Goal: Task Accomplishment & Management: Manage account settings

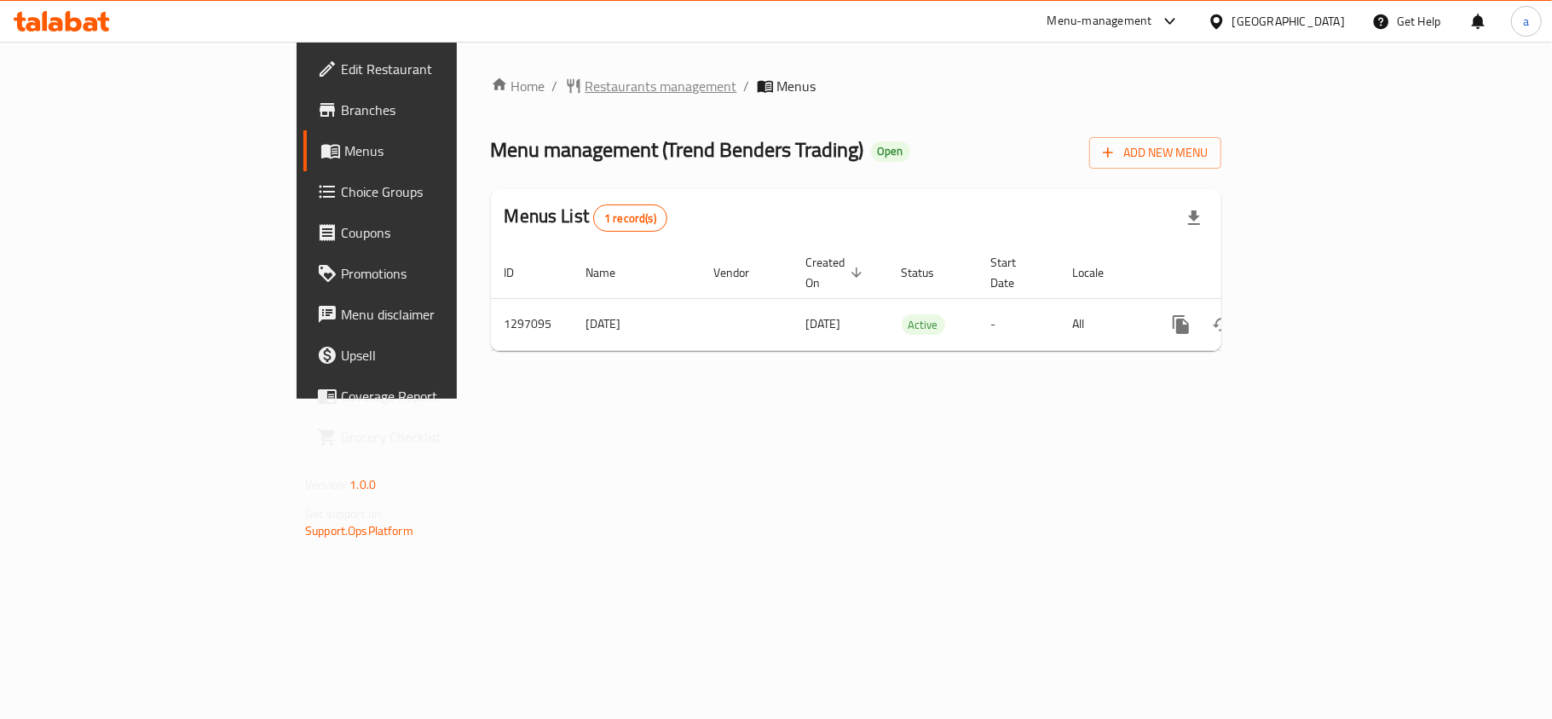
click at [585, 93] on span "Restaurants management" at bounding box center [661, 86] width 152 height 20
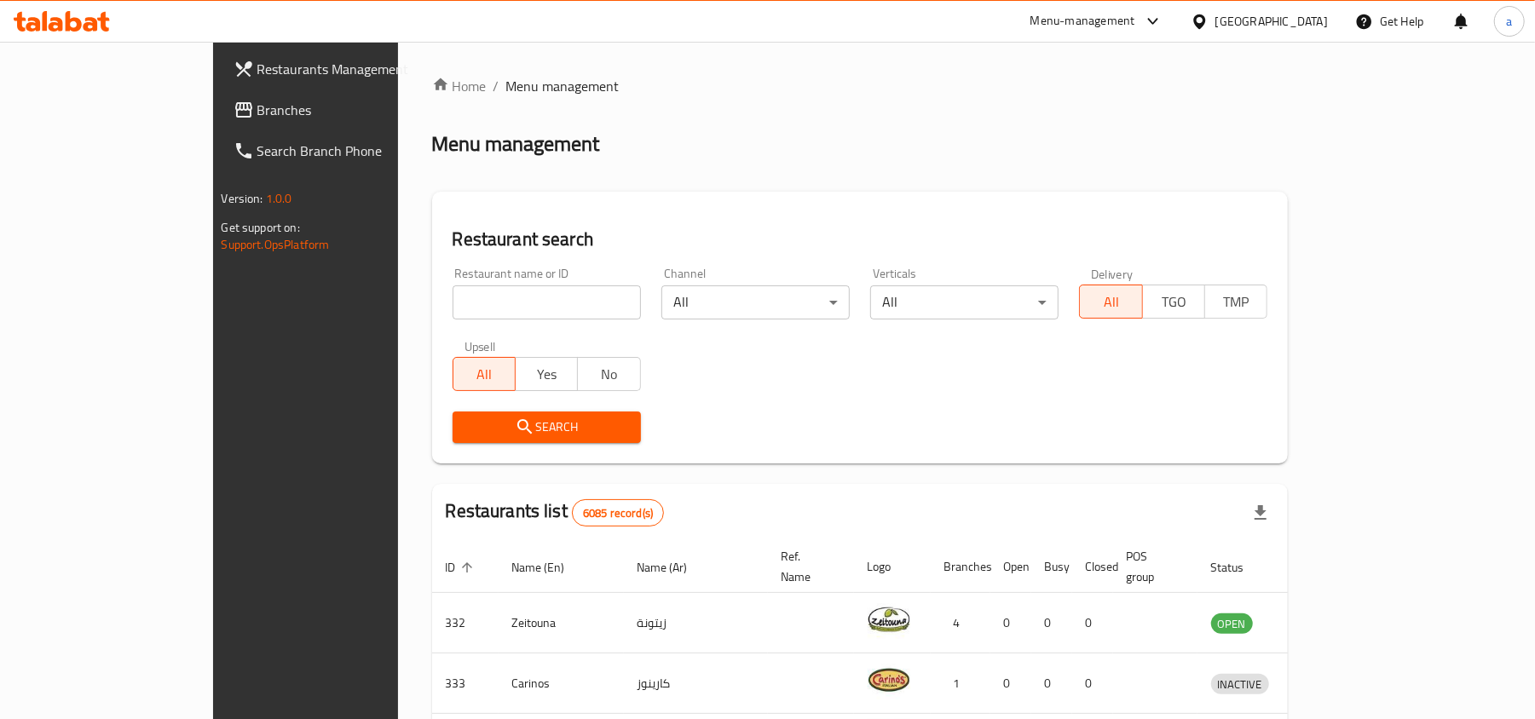
click at [257, 120] on span "Branches" at bounding box center [356, 110] width 199 height 20
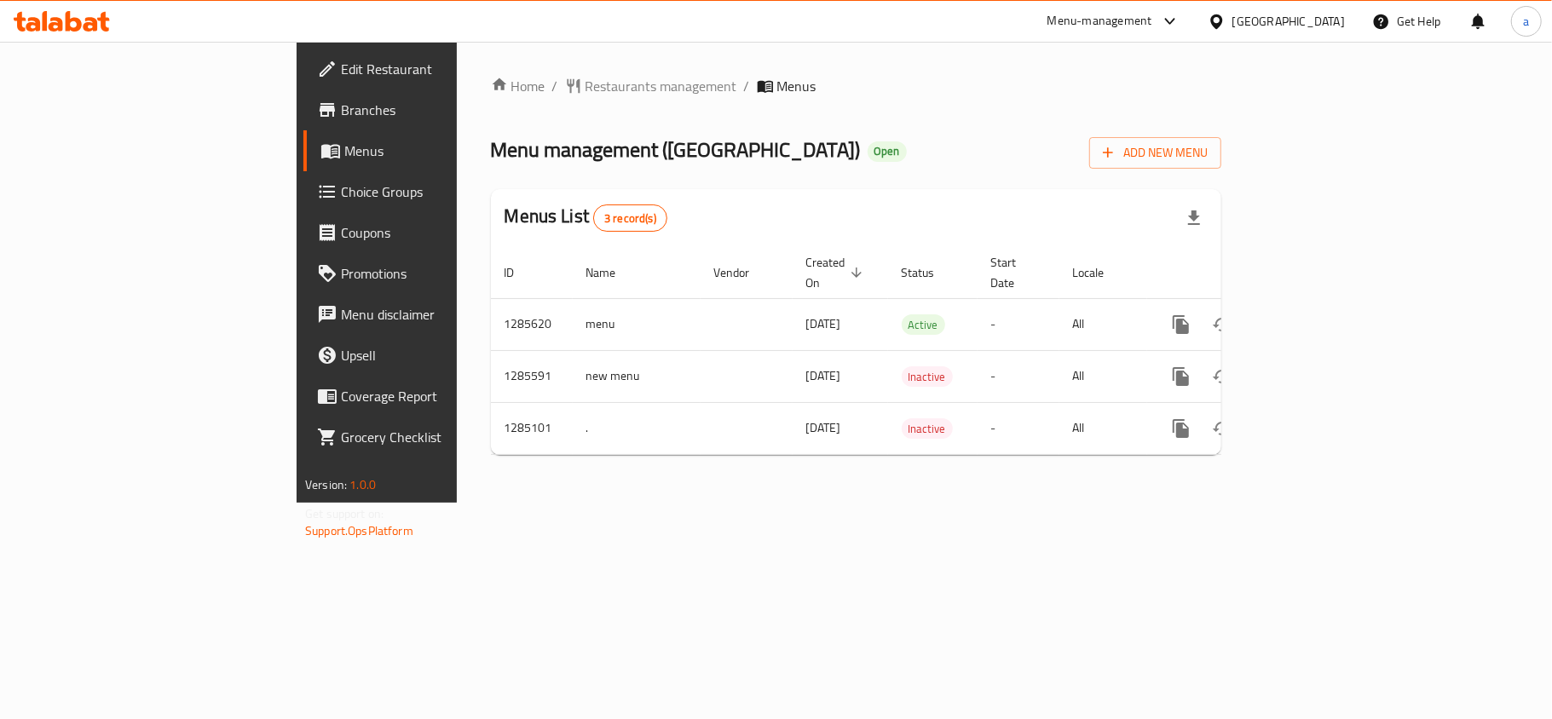
click at [886, 503] on div "Home / Restaurants management / Menus Menu management ( Queen House ) Open Add …" at bounding box center [856, 272] width 798 height 461
click at [995, 503] on div "Home / Restaurants management / Menus Menu management ( Queen House ) Open Add …" at bounding box center [856, 272] width 798 height 461
click at [670, 503] on div "Home / Restaurants management / Menus Menu management ( Queen House ) Open Add …" at bounding box center [856, 272] width 798 height 461
click at [952, 109] on div "Home / Restaurants management / Menus Menu management ( Queen House ) Open Add …" at bounding box center [856, 272] width 730 height 393
click at [1013, 147] on div "Menu management ( Queen House ) Open Add New Menu" at bounding box center [856, 149] width 730 height 38
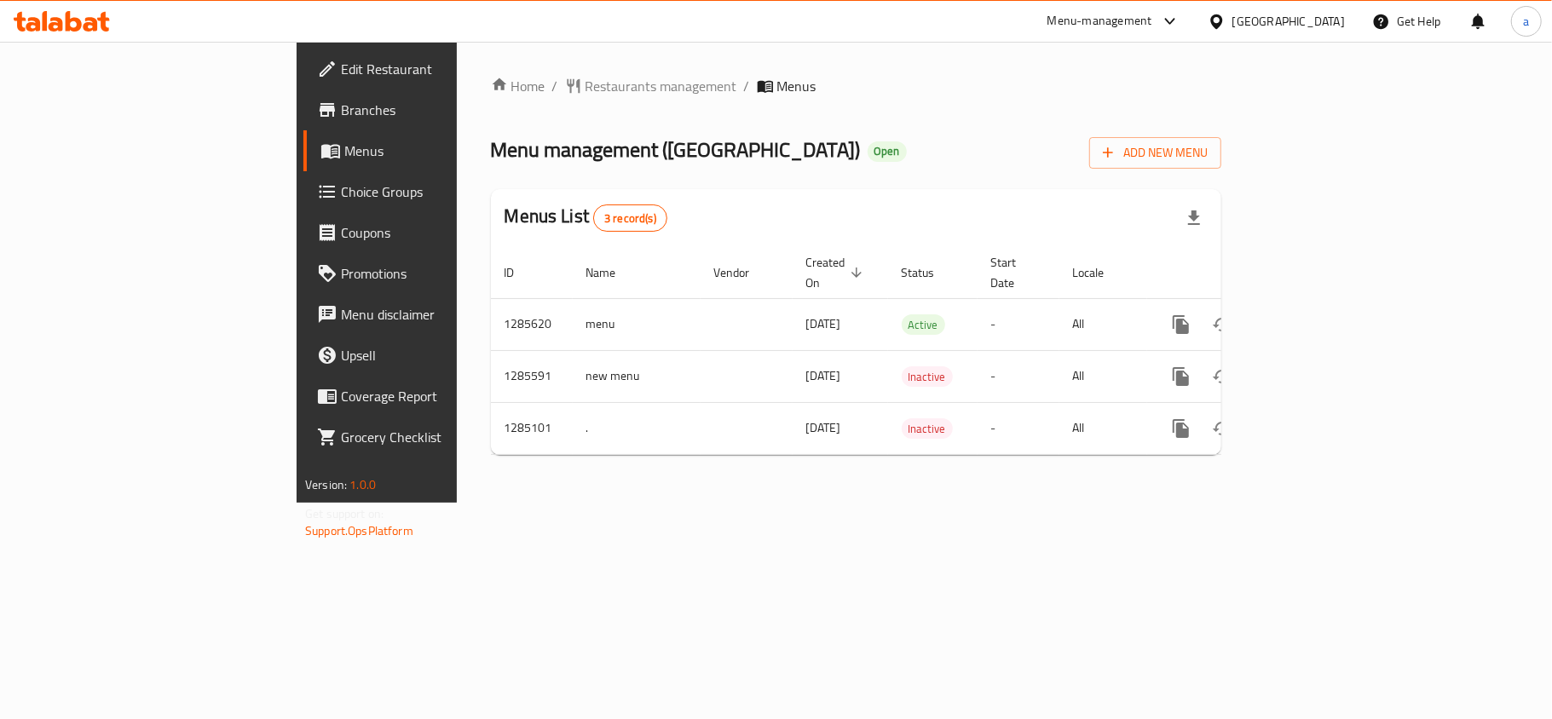
click at [714, 503] on div "Home / Restaurants management / Menus Menu management ( Queen House ) Open Add …" at bounding box center [856, 272] width 798 height 461
click at [585, 96] on span "Restaurants management" at bounding box center [661, 86] width 152 height 20
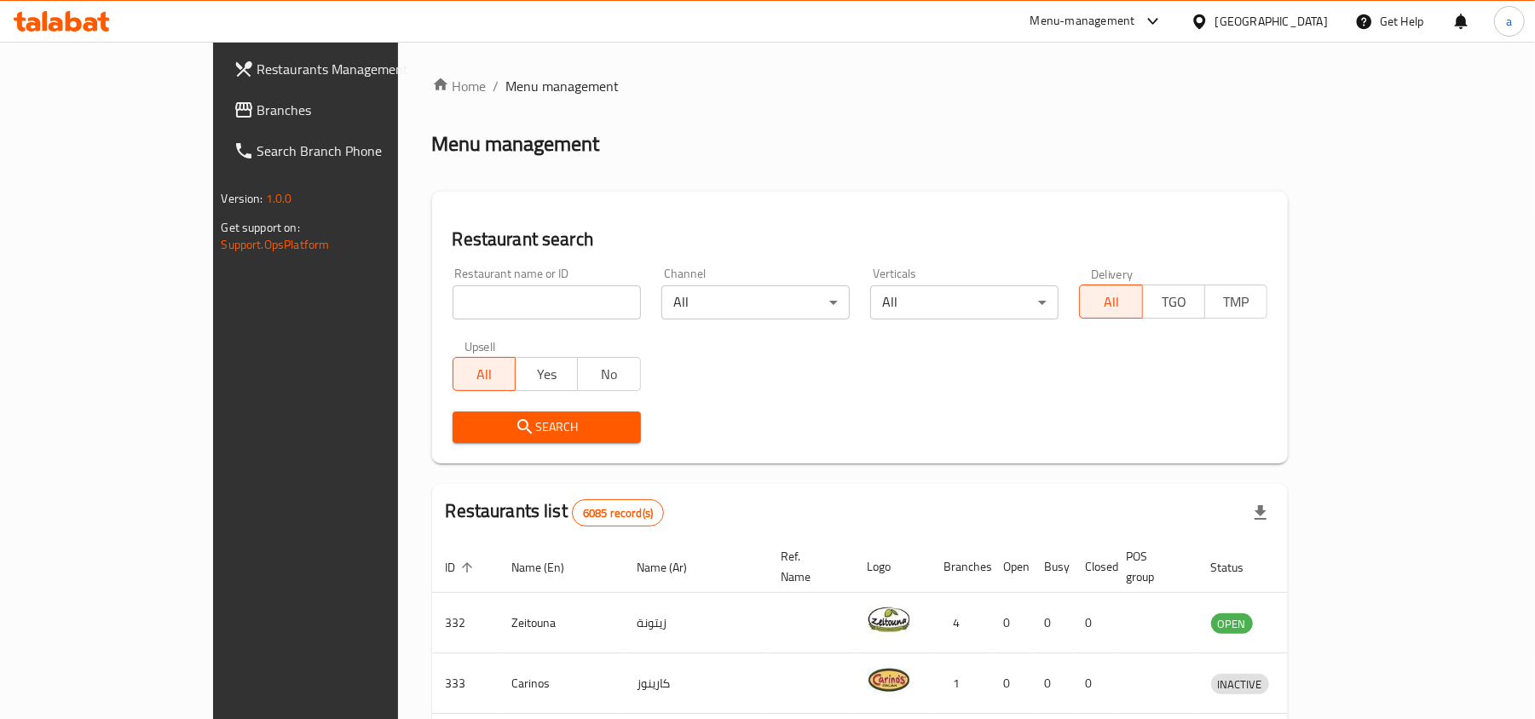
click at [1313, 18] on div "Bahrain" at bounding box center [1271, 21] width 112 height 19
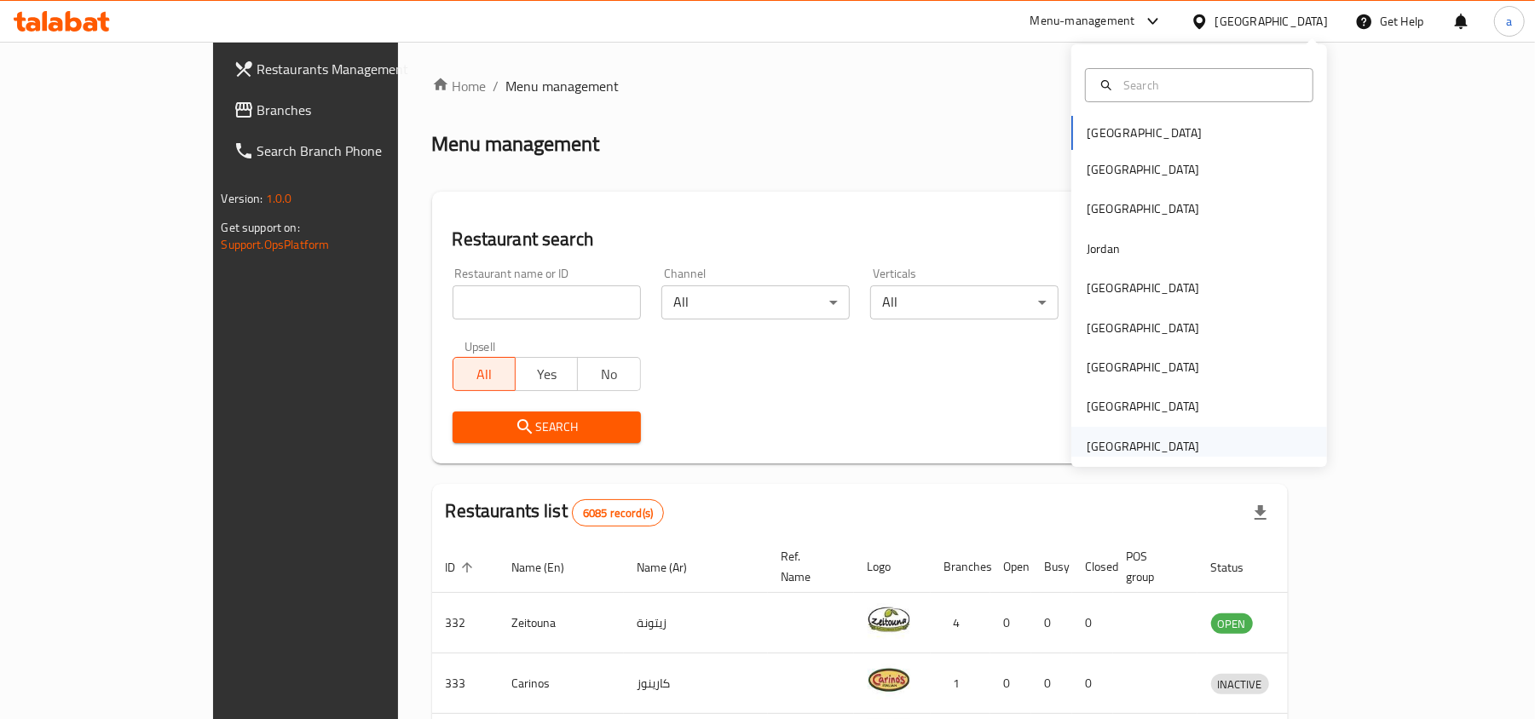
click at [1119, 428] on div "[GEOGRAPHIC_DATA]" at bounding box center [1143, 446] width 140 height 39
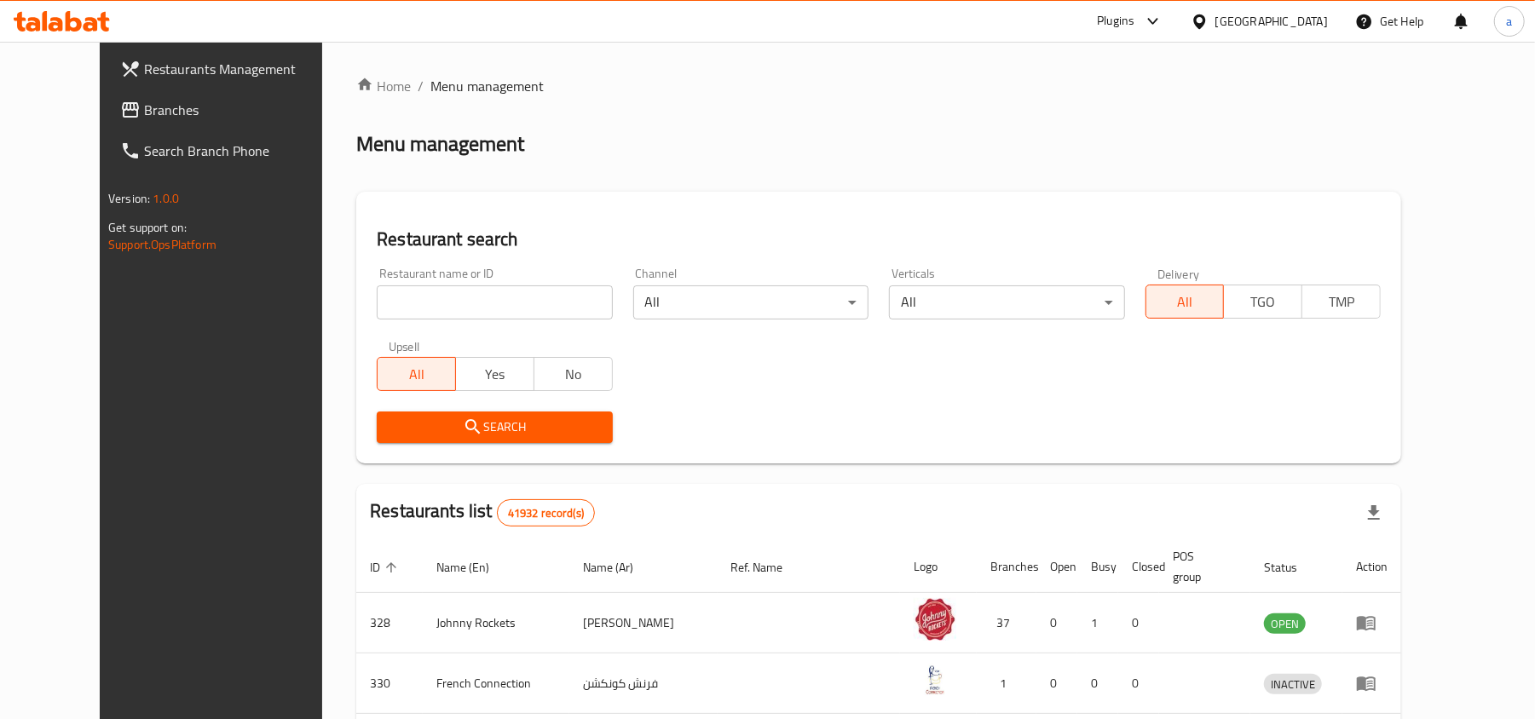
click at [144, 107] on span "Branches" at bounding box center [243, 110] width 199 height 20
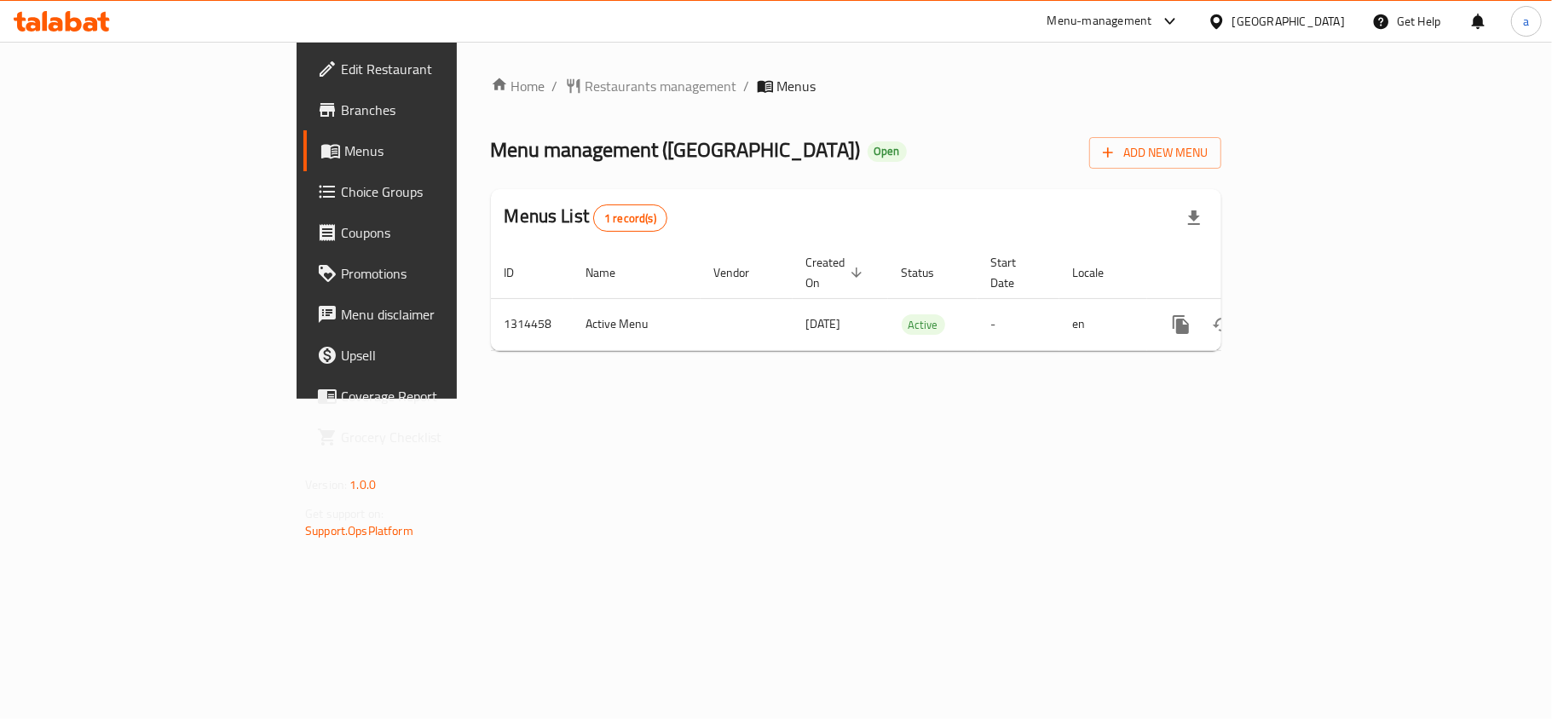
click at [1130, 144] on div "Menu management ( BEIRUT CORNER ) Open Add New Menu" at bounding box center [856, 149] width 730 height 38
click at [837, 399] on div "Home / Restaurants management / Menus Menu management ( BEIRUT CORNER ) Open Ad…" at bounding box center [856, 220] width 798 height 357
click at [822, 399] on div "Home / Restaurants management / Menus Menu management ( BEIRUT CORNER ) Open Ad…" at bounding box center [856, 220] width 798 height 357
click at [585, 89] on span "Restaurants management" at bounding box center [661, 86] width 152 height 20
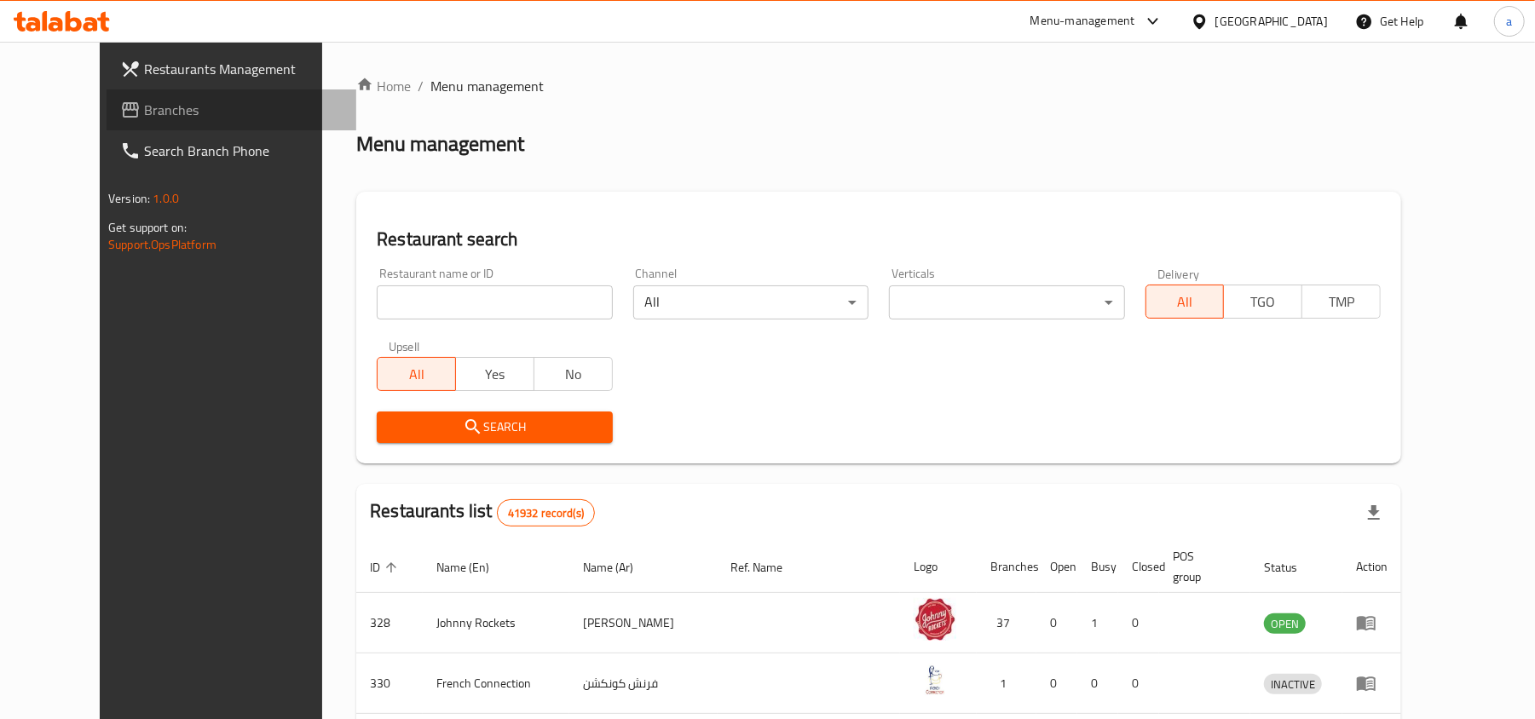
click at [152, 120] on link "Branches" at bounding box center [232, 109] width 250 height 41
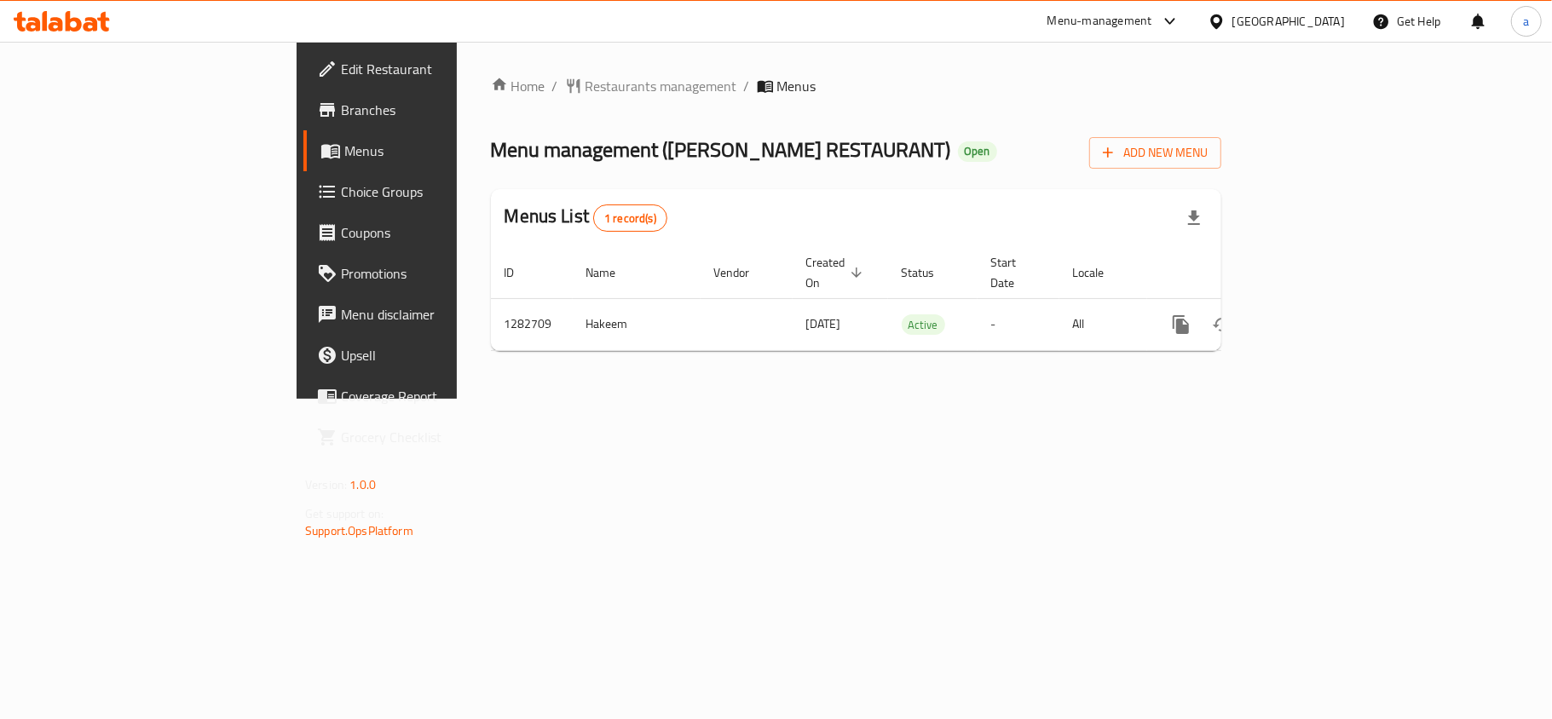
click at [707, 133] on div "Home / Restaurants management / Menus Menu management ( LA FRANGOS RESTAURANT )…" at bounding box center [856, 220] width 730 height 289
click at [585, 77] on span "Restaurants management" at bounding box center [661, 86] width 152 height 20
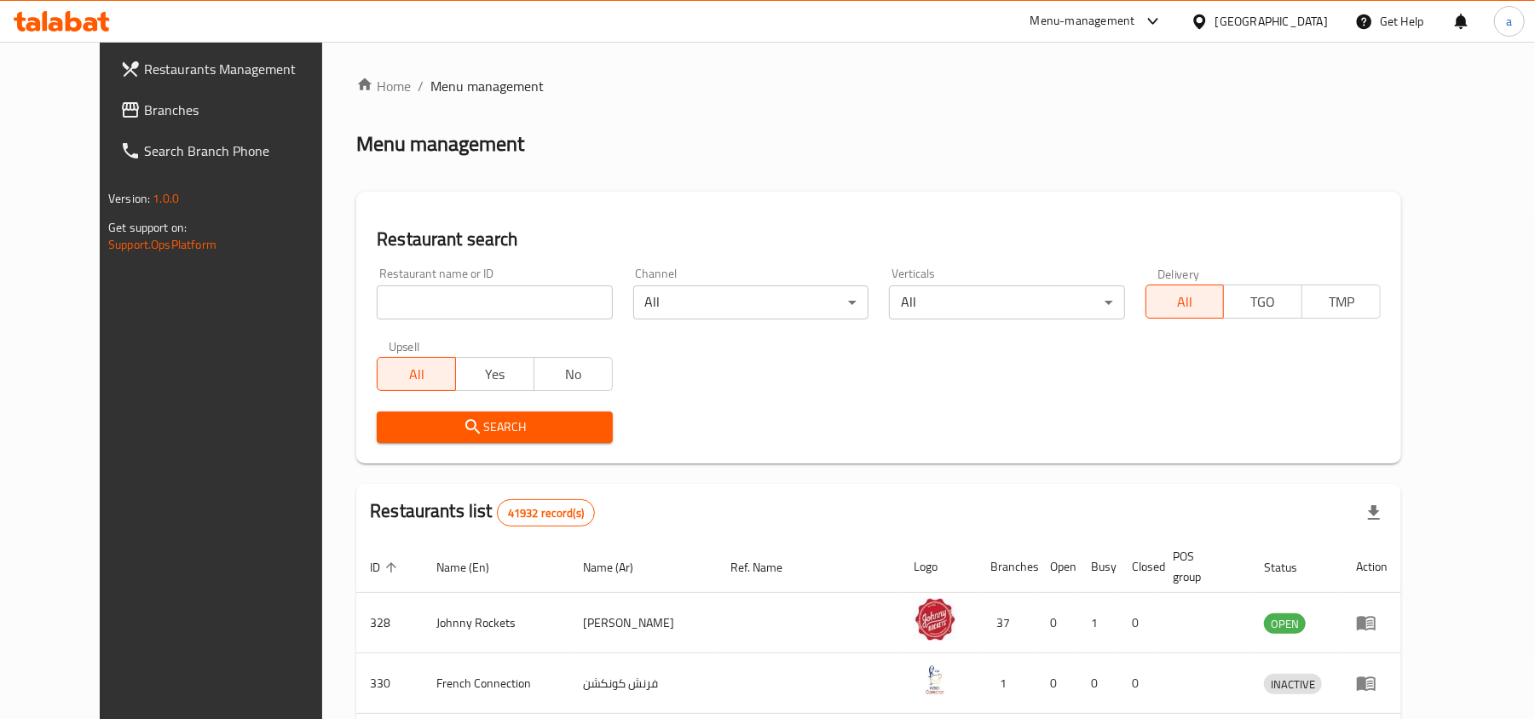
click at [453, 310] on input "search" at bounding box center [494, 302] width 235 height 34
paste input "694920"
type input "694920"
click button "Search" at bounding box center [494, 428] width 235 height 32
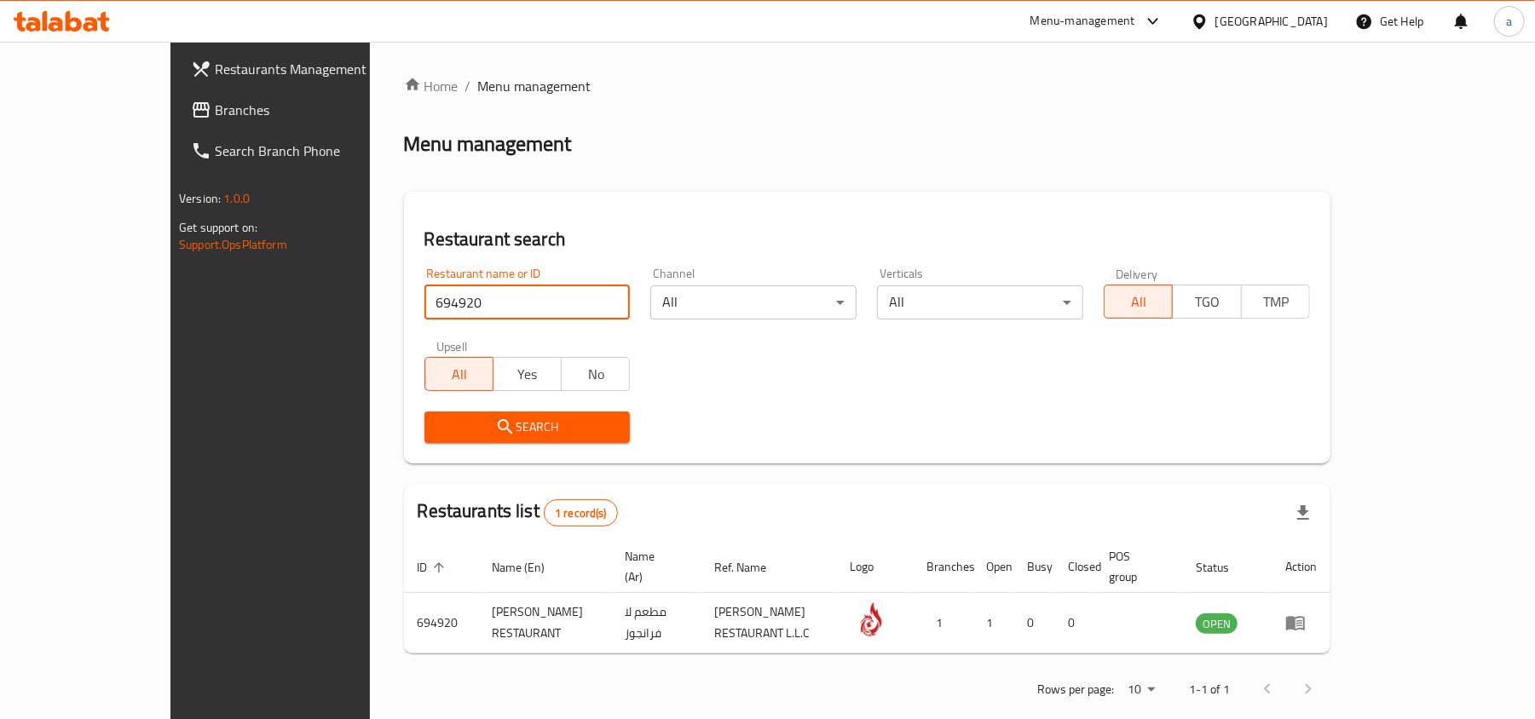
click at [872, 403] on div "Search" at bounding box center [867, 427] width 906 height 52
click at [811, 174] on div "Home / Menu management Menu management Restaurant search Restaurant name or ID …" at bounding box center [867, 394] width 926 height 636
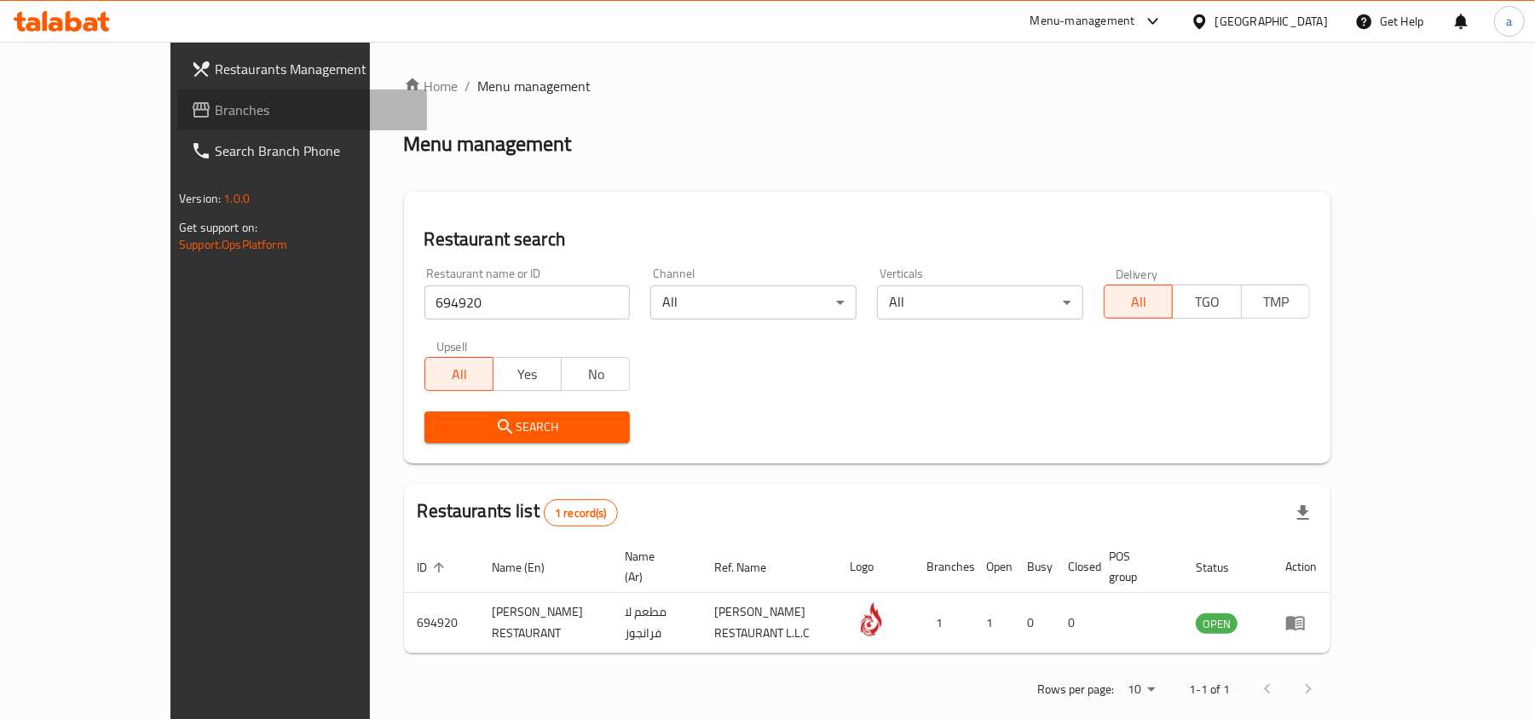
click at [215, 111] on span "Branches" at bounding box center [314, 110] width 199 height 20
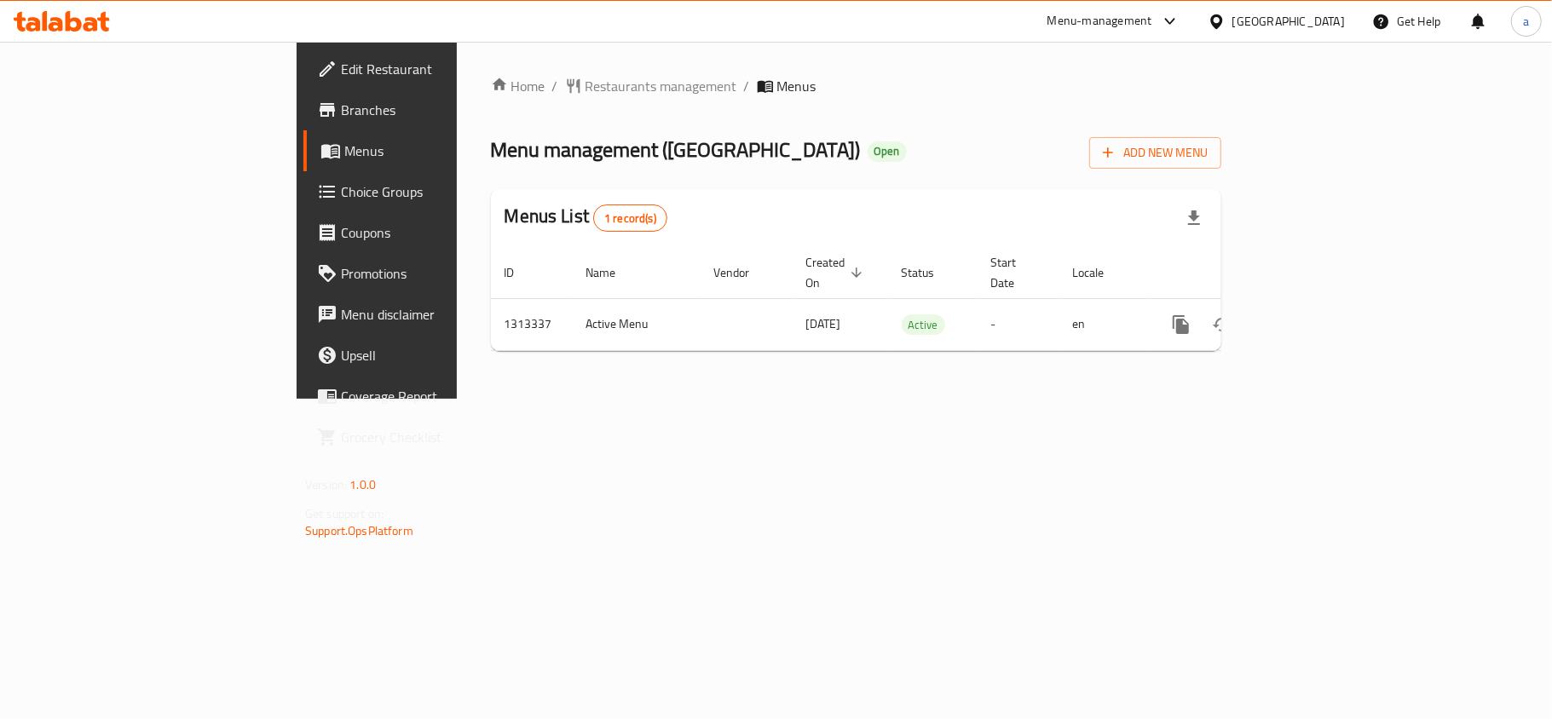
click at [341, 196] on span "Choice Groups" at bounding box center [441, 191] width 201 height 20
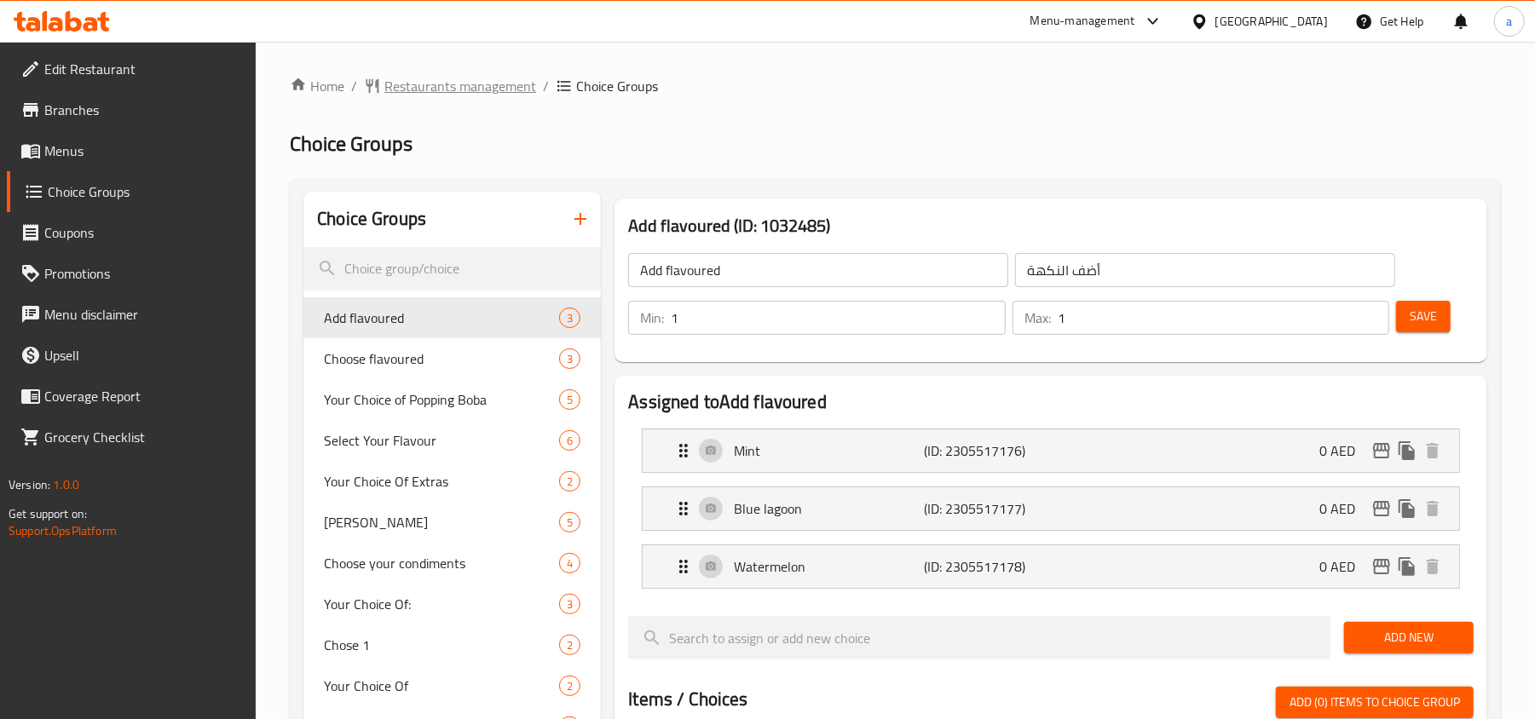
click at [460, 85] on span "Restaurants management" at bounding box center [460, 86] width 152 height 20
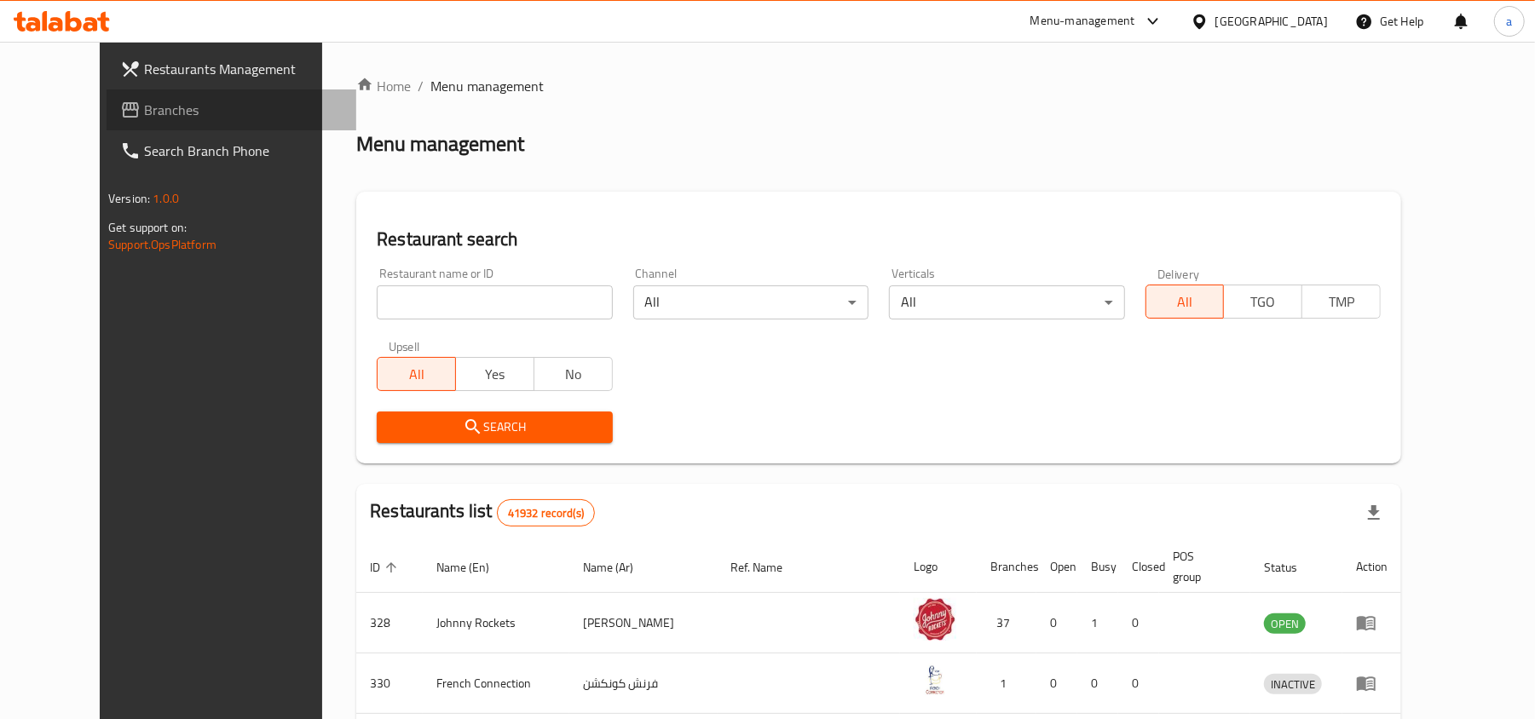
click at [144, 100] on span "Branches" at bounding box center [243, 110] width 199 height 20
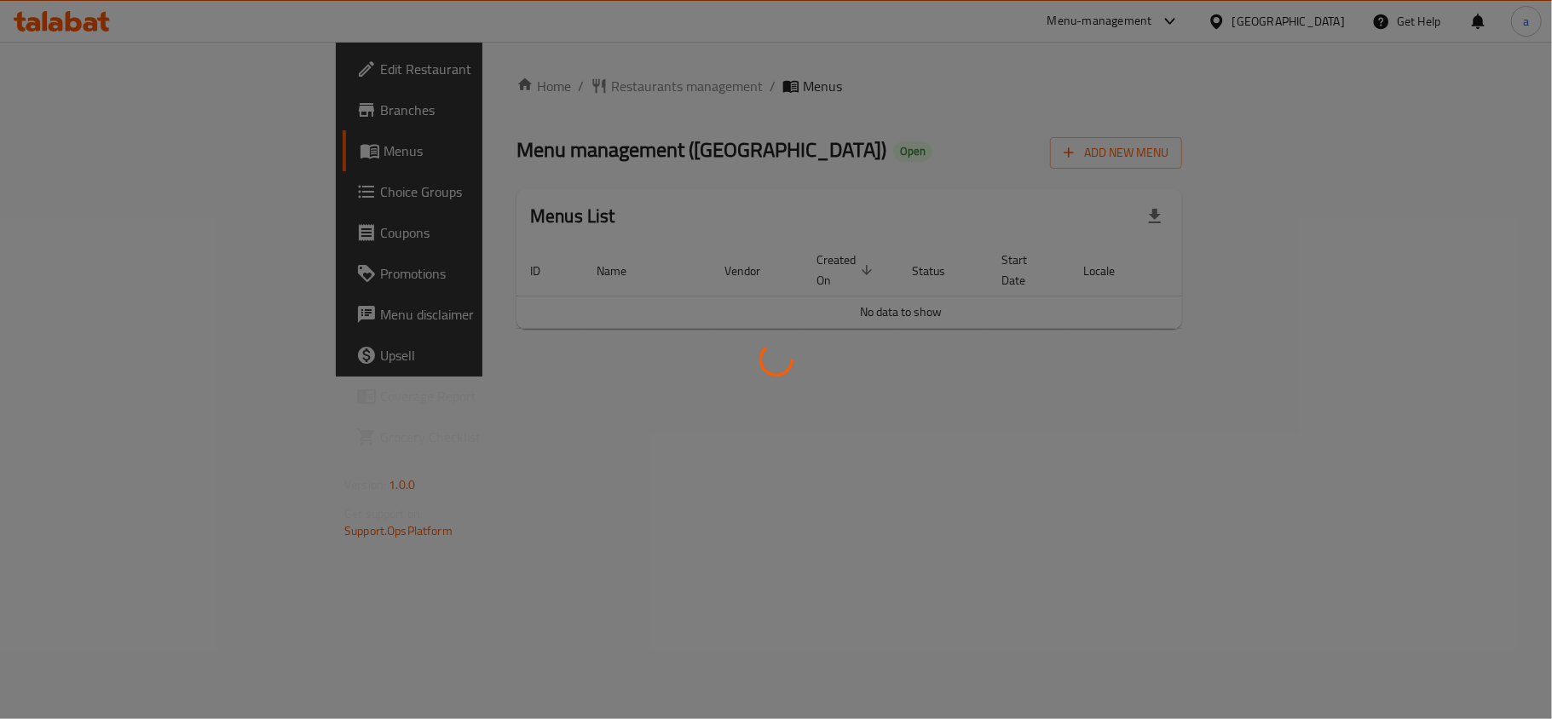
click at [68, 194] on div at bounding box center [776, 359] width 1552 height 719
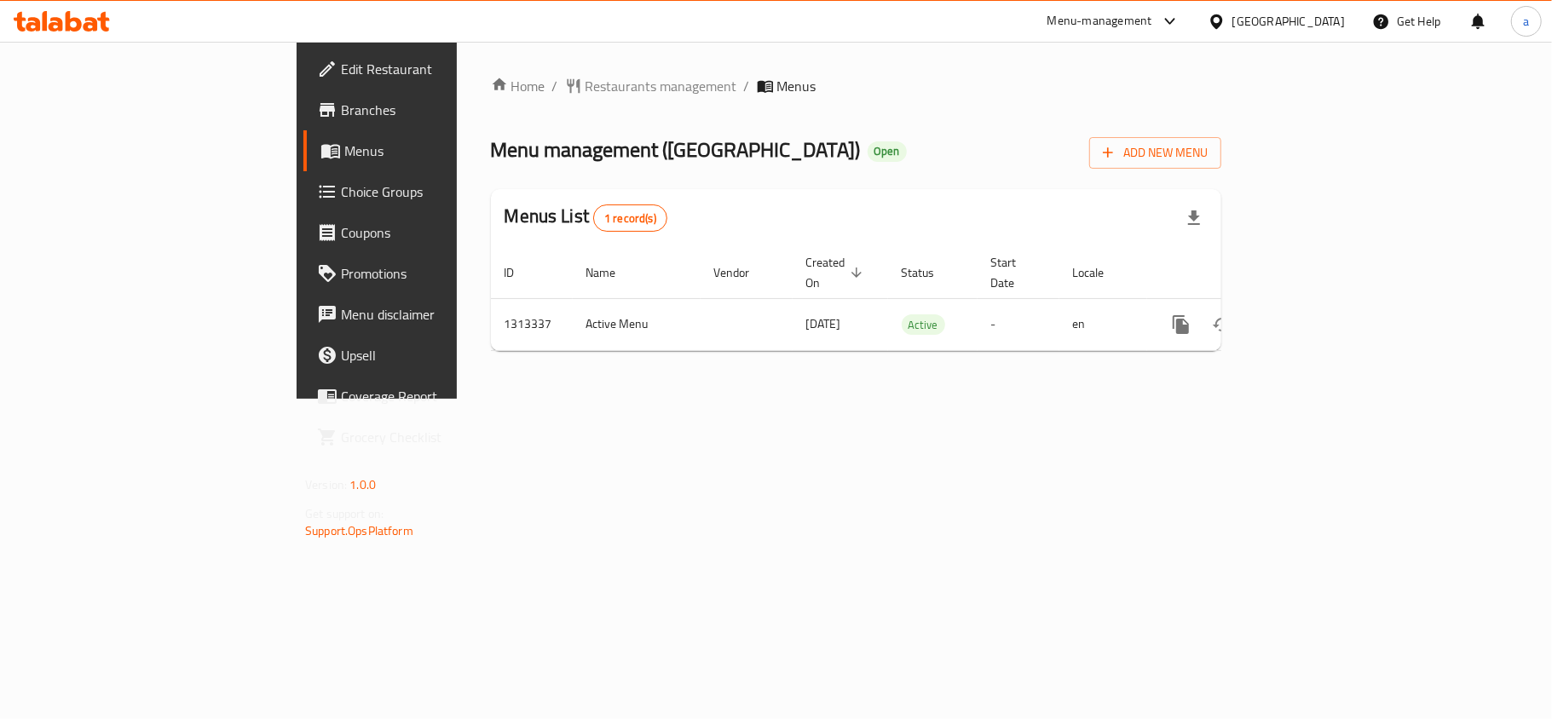
click at [341, 194] on span "Choice Groups" at bounding box center [441, 191] width 201 height 20
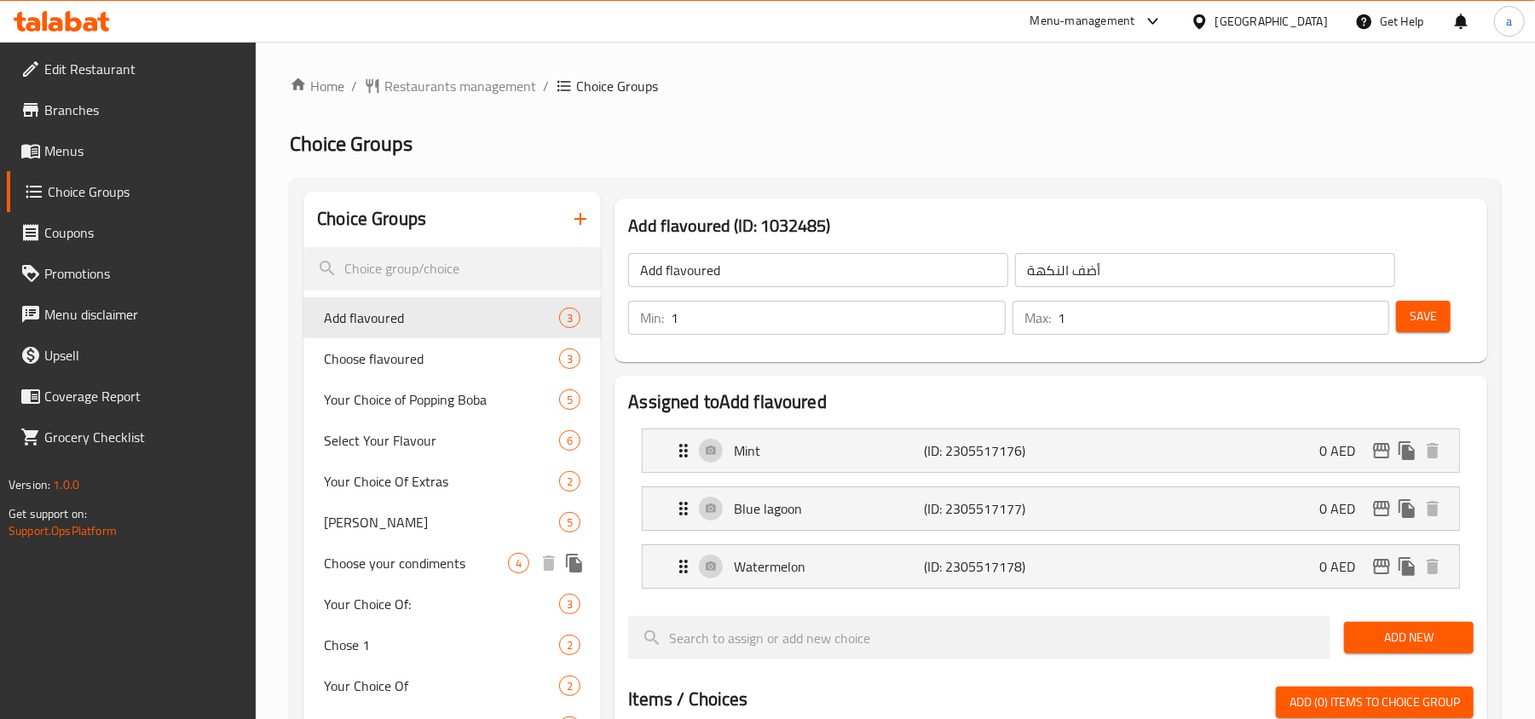
click at [426, 562] on span "Choose your condiments" at bounding box center [416, 563] width 184 height 20
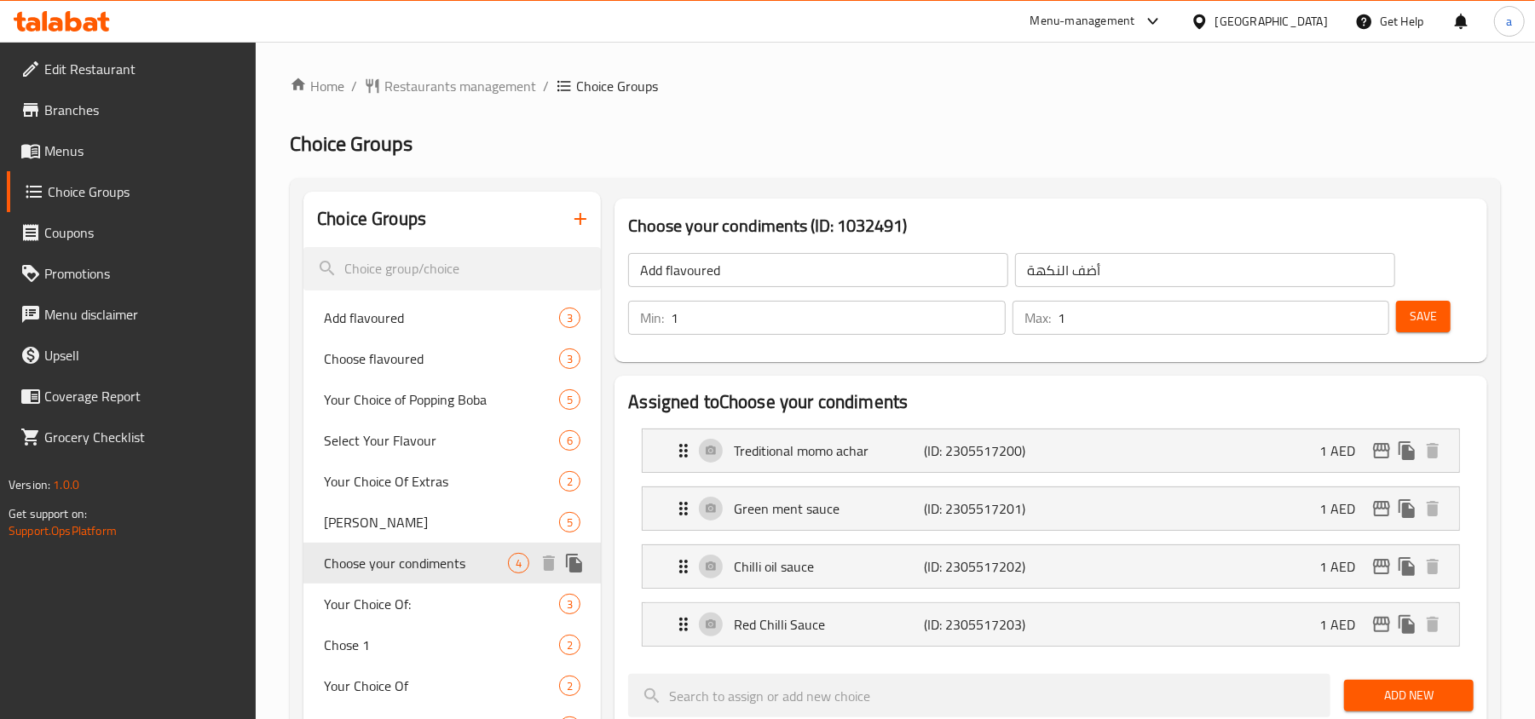
type input "Choose your condiments"
type input "اختر التوابل الخاصة بك"
type input "0"
type input "4"
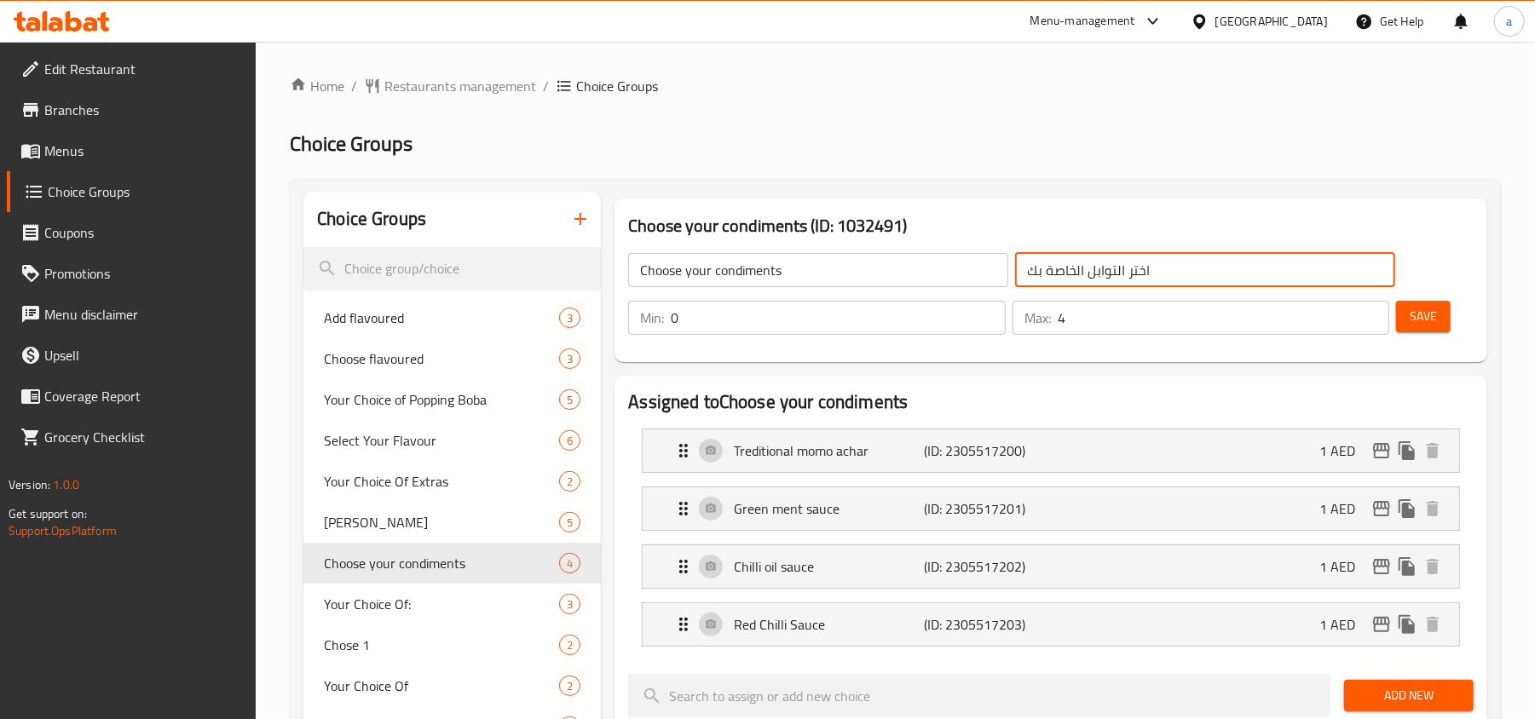
drag, startPoint x: 1150, startPoint y: 277, endPoint x: 996, endPoint y: 273, distance: 154.3
click at [996, 273] on div "Choose your condiments ​ اختر التوابل الخاصة بك ​" at bounding box center [1011, 270] width 787 height 55
click at [1187, 254] on input "اختر التوابل الخاصة بك" at bounding box center [1205, 270] width 380 height 34
type input "اختر التوابل الخاصة بك"
click at [1183, 263] on input "اختر التوابل الخاصة بك" at bounding box center [1205, 270] width 380 height 34
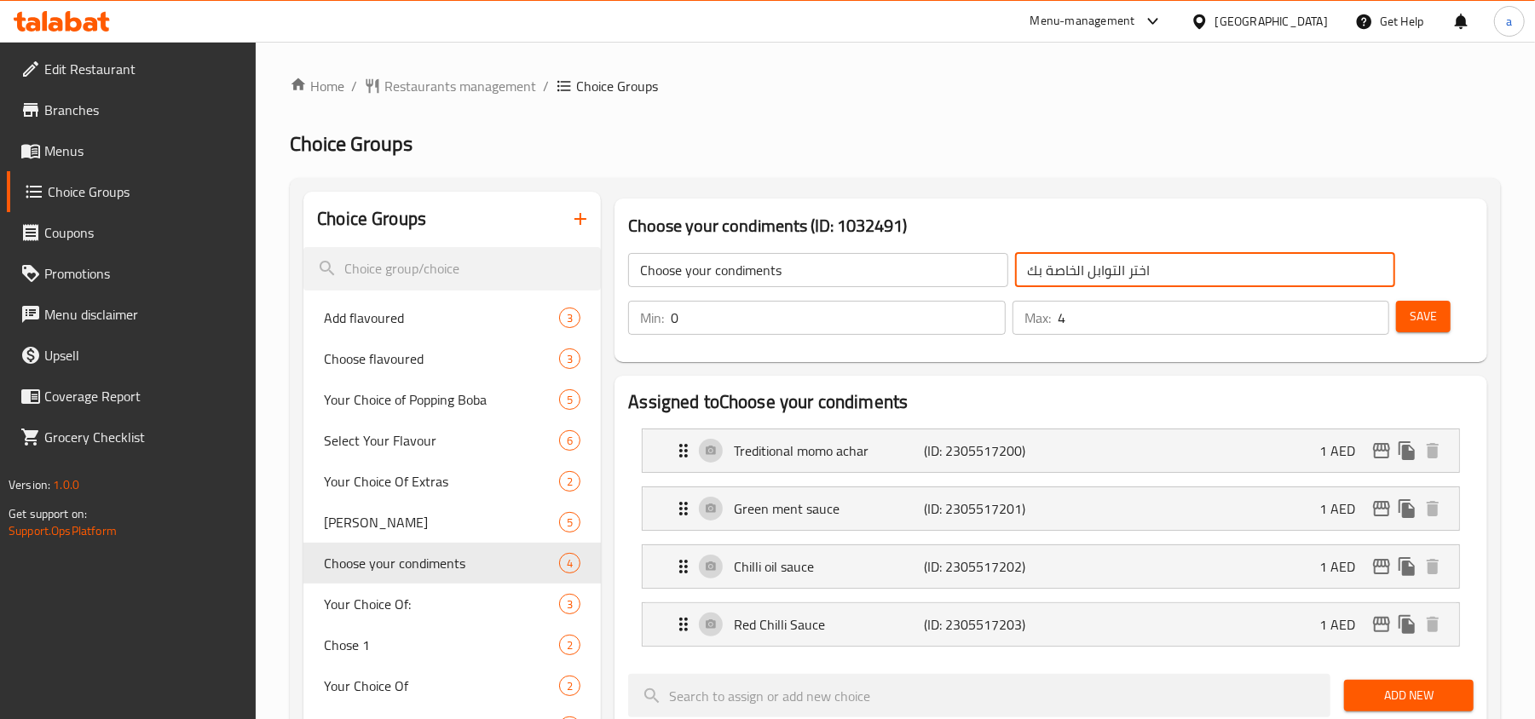
click at [1183, 263] on input "اختر التوابل الخاصة بك" at bounding box center [1205, 270] width 380 height 34
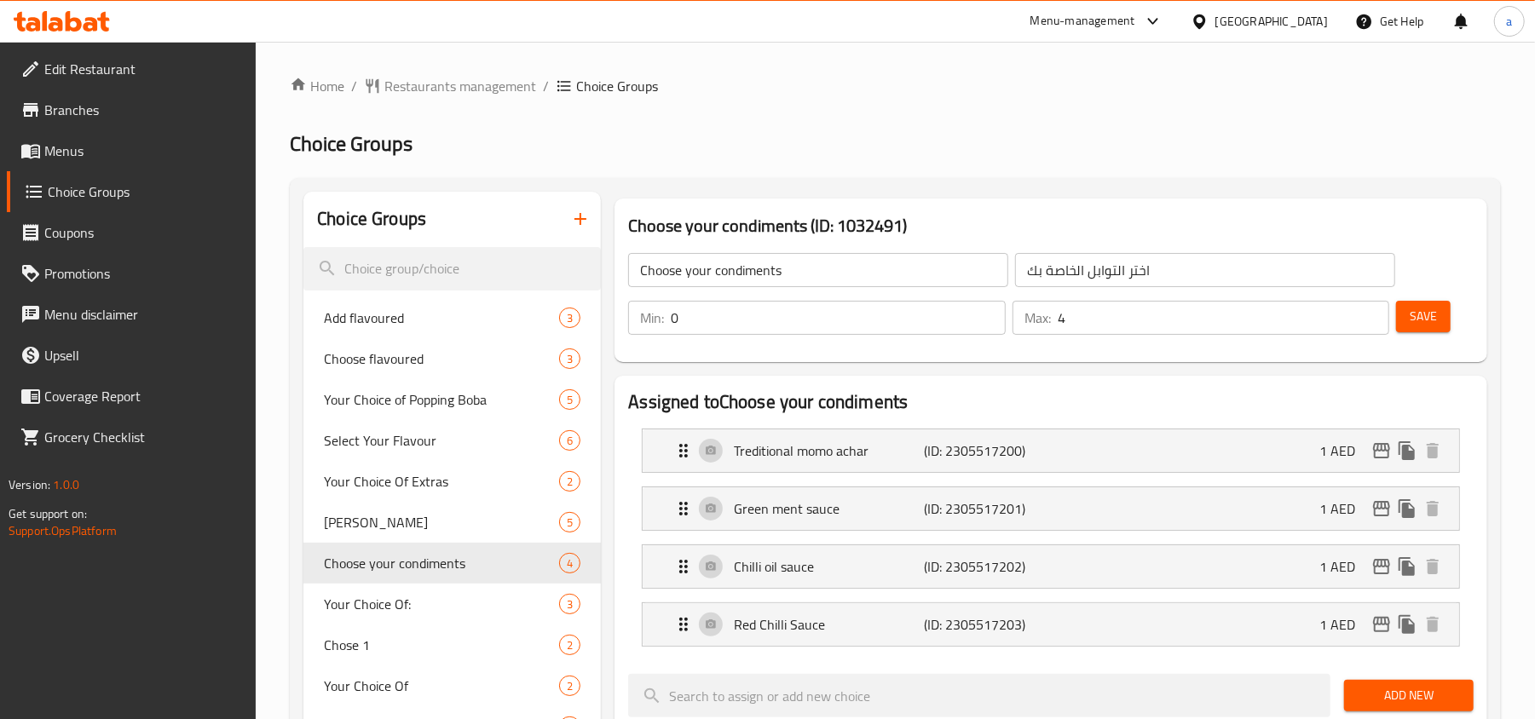
click at [965, 199] on div "Choose your condiments (ID: 1032491) Choose your condiments ​ اختر التوابل الخا…" at bounding box center [1050, 281] width 872 height 164
click at [434, 83] on span "Restaurants management" at bounding box center [460, 86] width 152 height 20
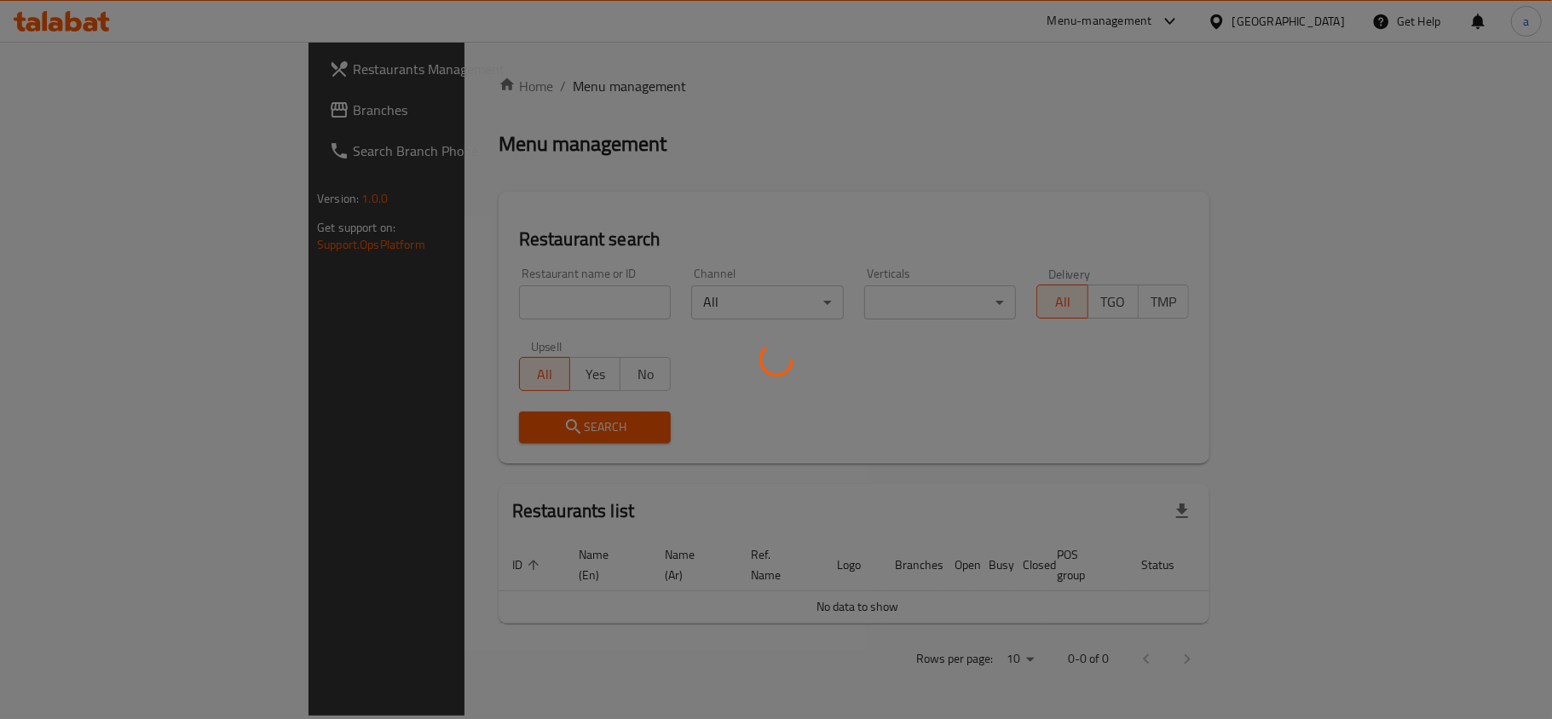
click at [97, 116] on div at bounding box center [776, 359] width 1552 height 719
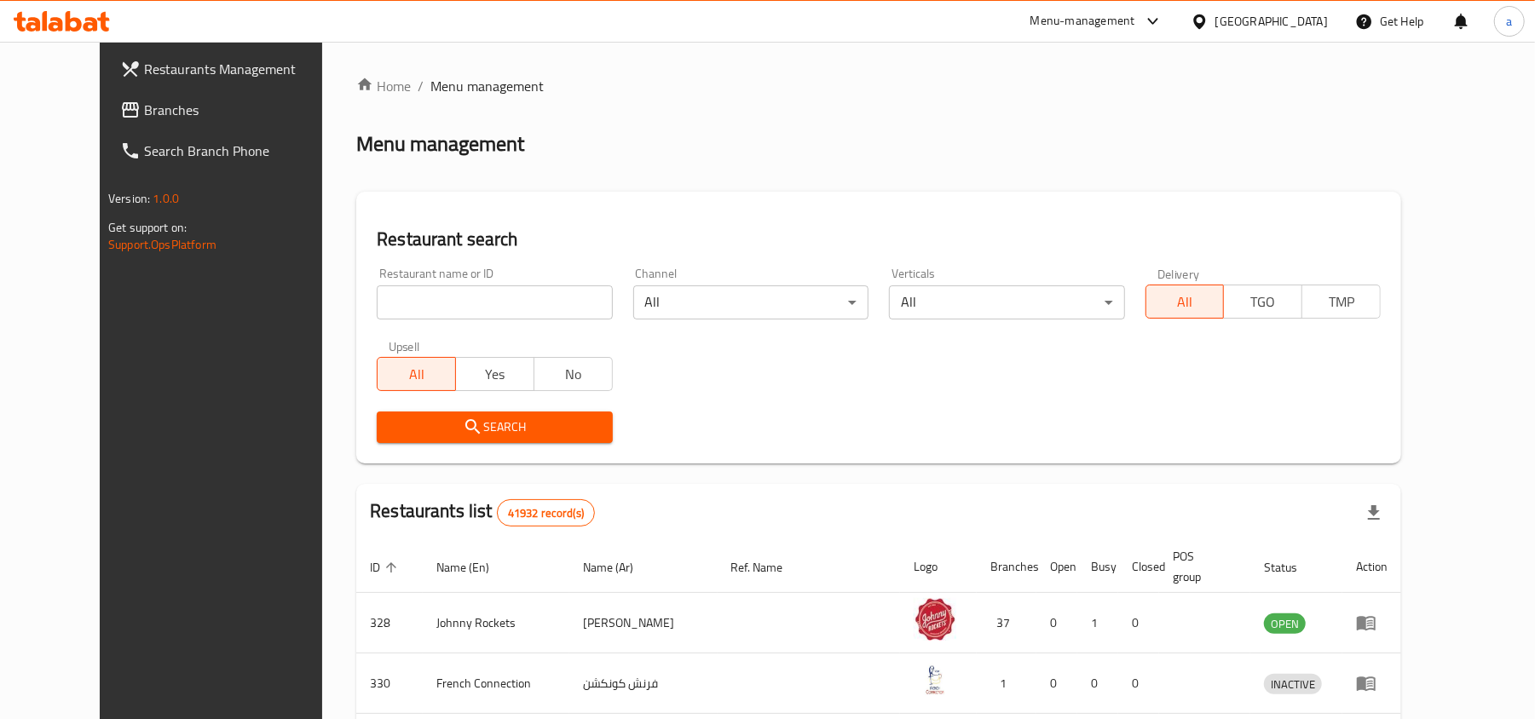
click at [144, 116] on span "Branches" at bounding box center [243, 110] width 199 height 20
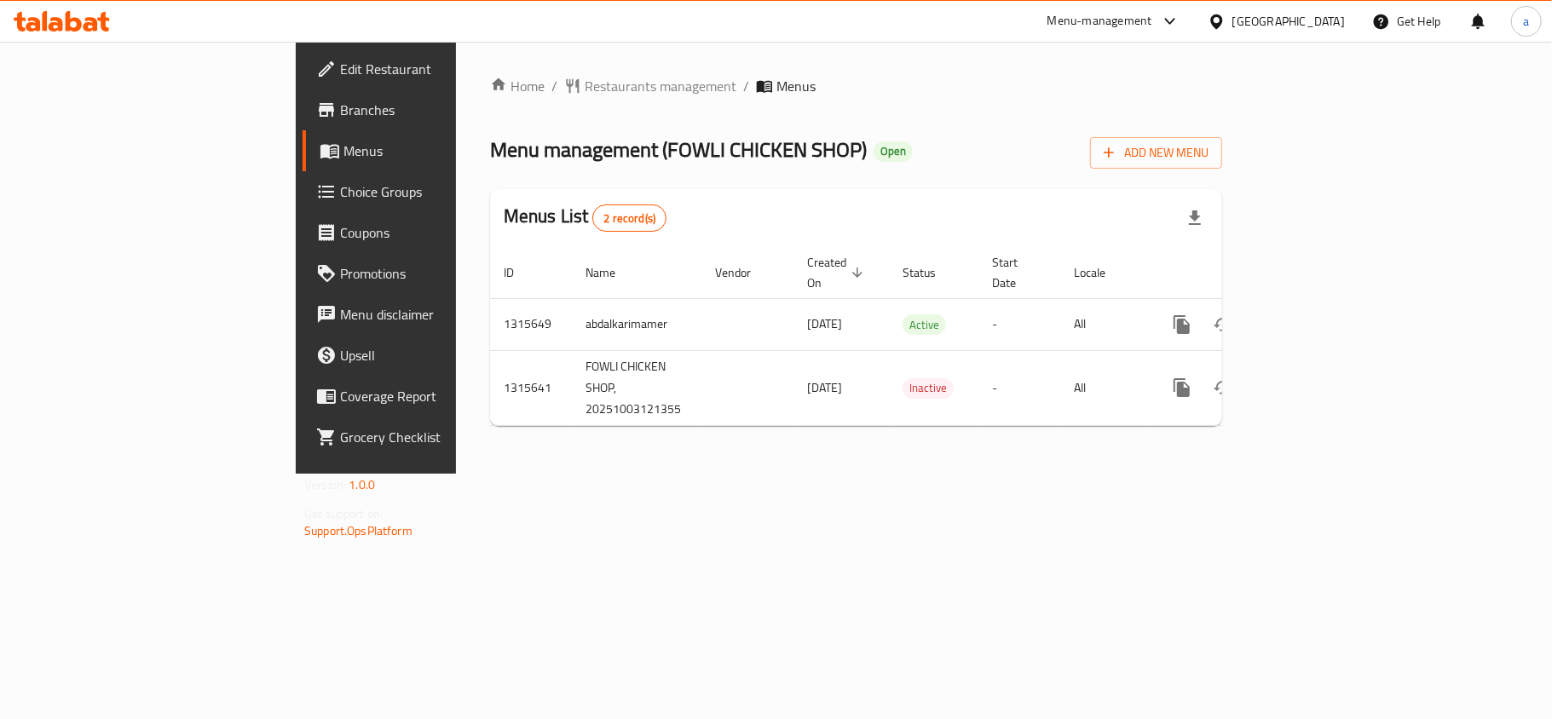
click at [584, 457] on div "Home / Restaurants management / Menus Menu management ( FOWLI CHICKEN SHOP ) Op…" at bounding box center [856, 258] width 800 height 432
click at [584, 92] on span "Restaurants management" at bounding box center [660, 86] width 152 height 20
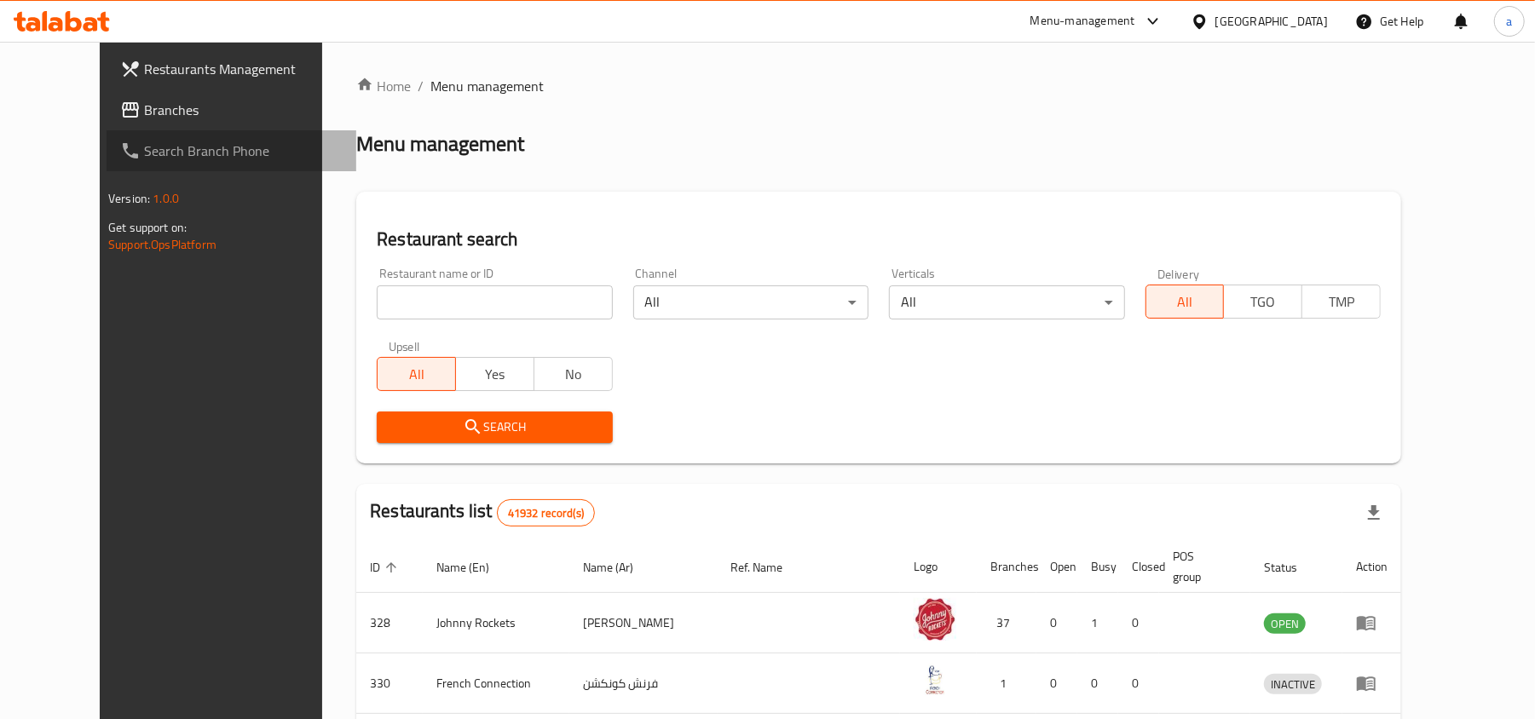
click at [107, 131] on link "Search Branch Phone" at bounding box center [232, 150] width 250 height 41
